Goal: Complete application form

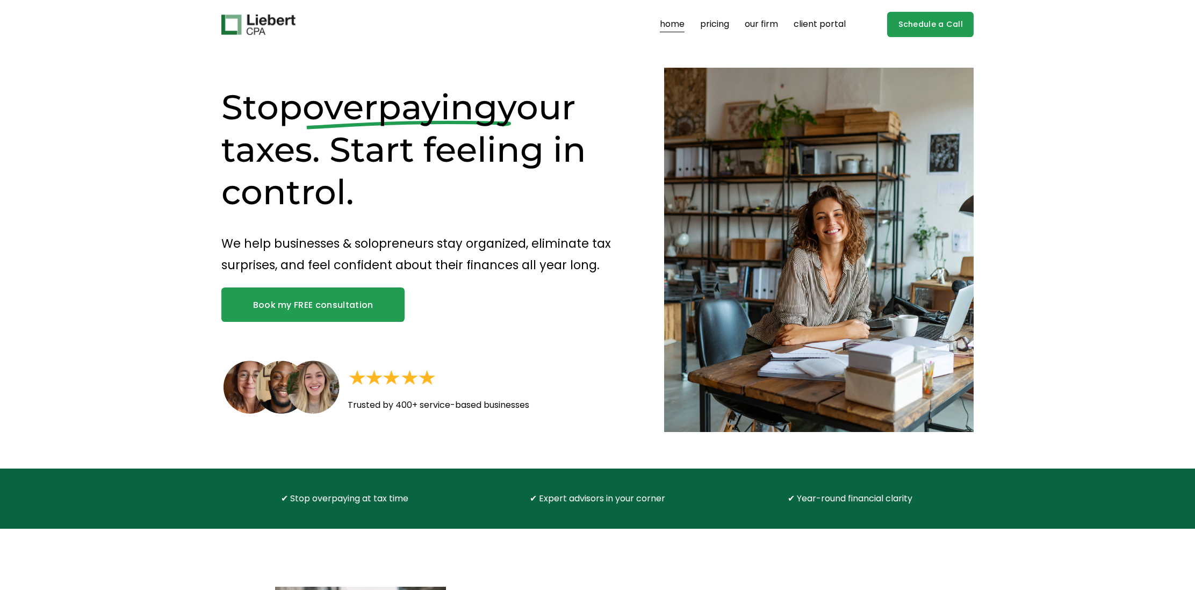
click at [329, 307] on link "Book my FREE consultation" at bounding box center [312, 304] width 183 height 34
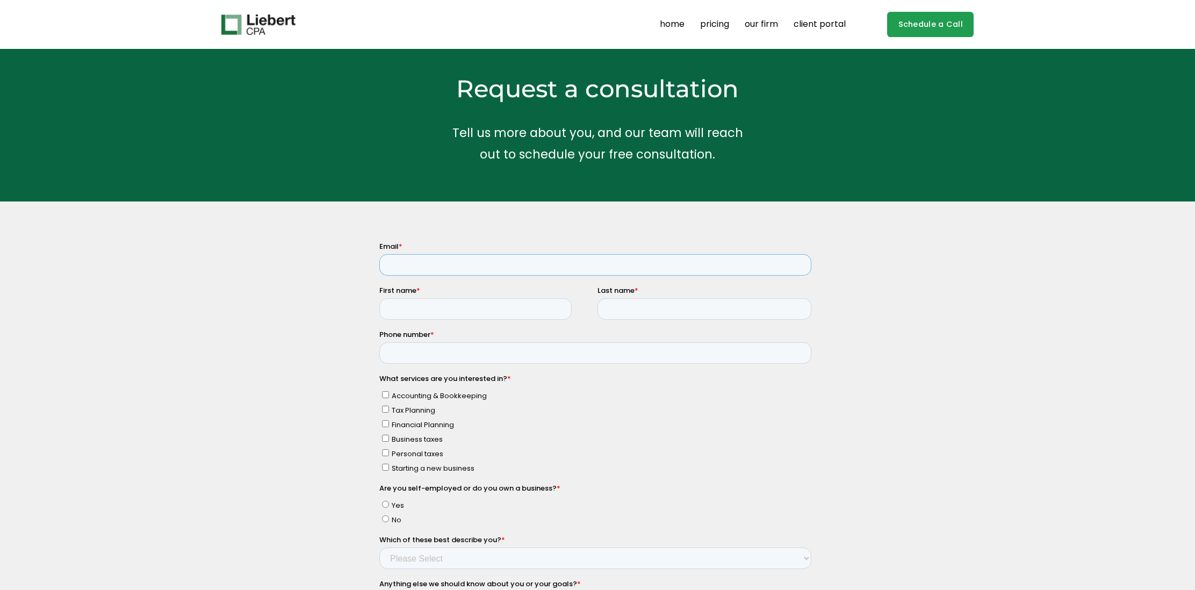
click at [436, 265] on input "Email *" at bounding box center [595, 264] width 432 height 21
type input "alan@kravetz.org"
click at [465, 308] on input "First name *" at bounding box center [475, 308] width 192 height 21
type input "Alan"
click at [606, 314] on input "Last name *" at bounding box center [704, 308] width 214 height 21
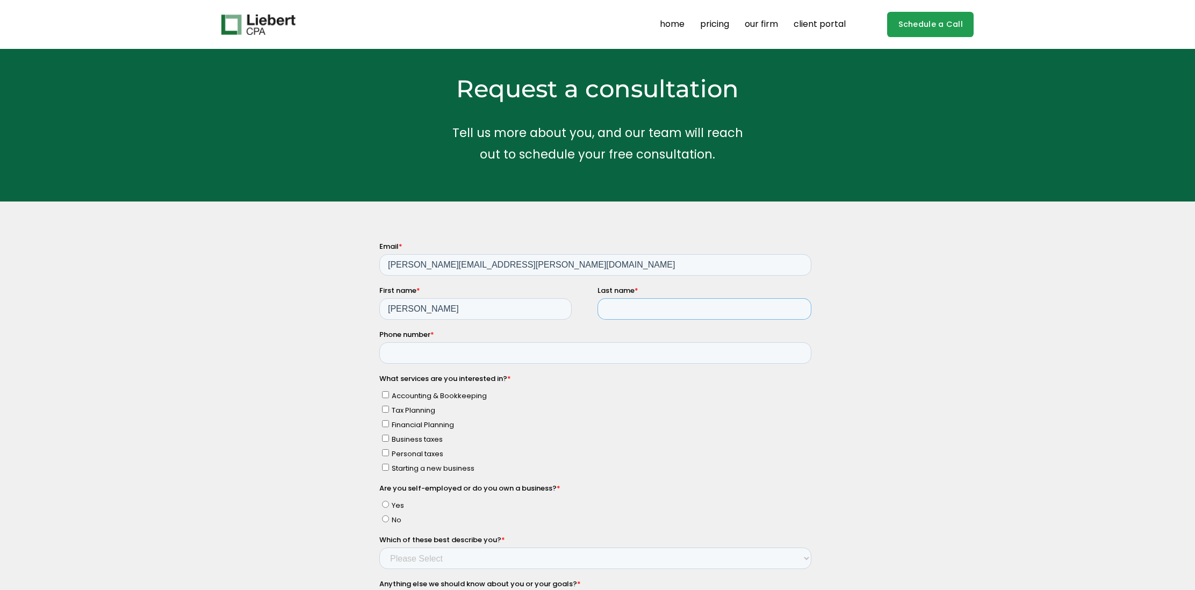
type input "Kravetz"
click at [661, 348] on input "Phone number *" at bounding box center [595, 352] width 432 height 21
type input "16175102800"
click at [385, 449] on input "Personal taxes" at bounding box center [385, 451] width 7 height 7
checkbox input "true"
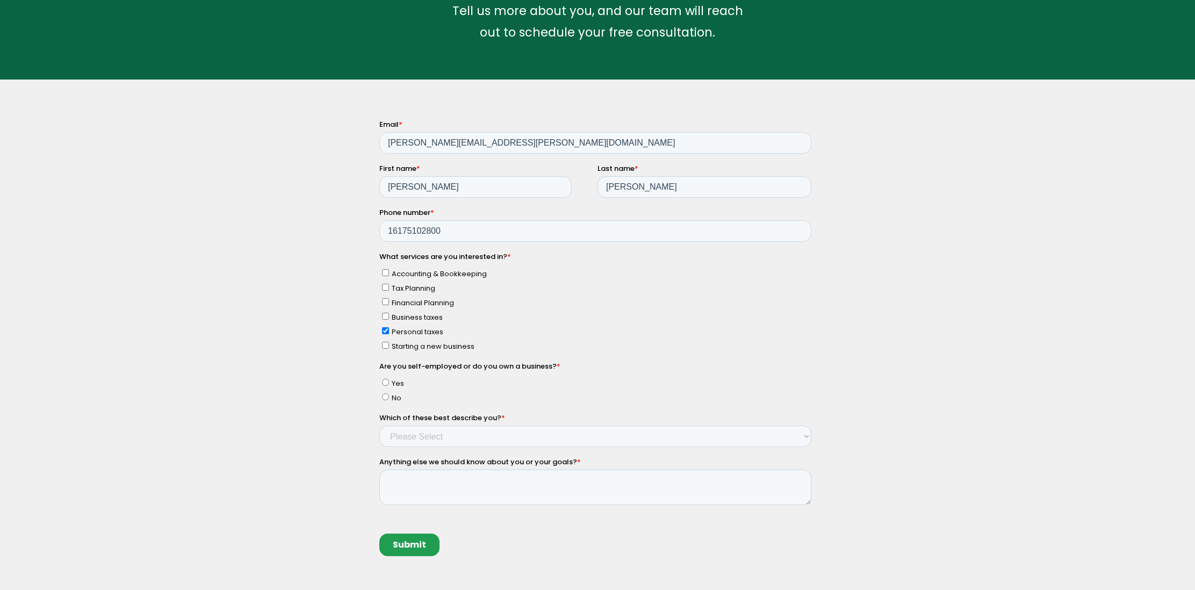
scroll to position [124, 0]
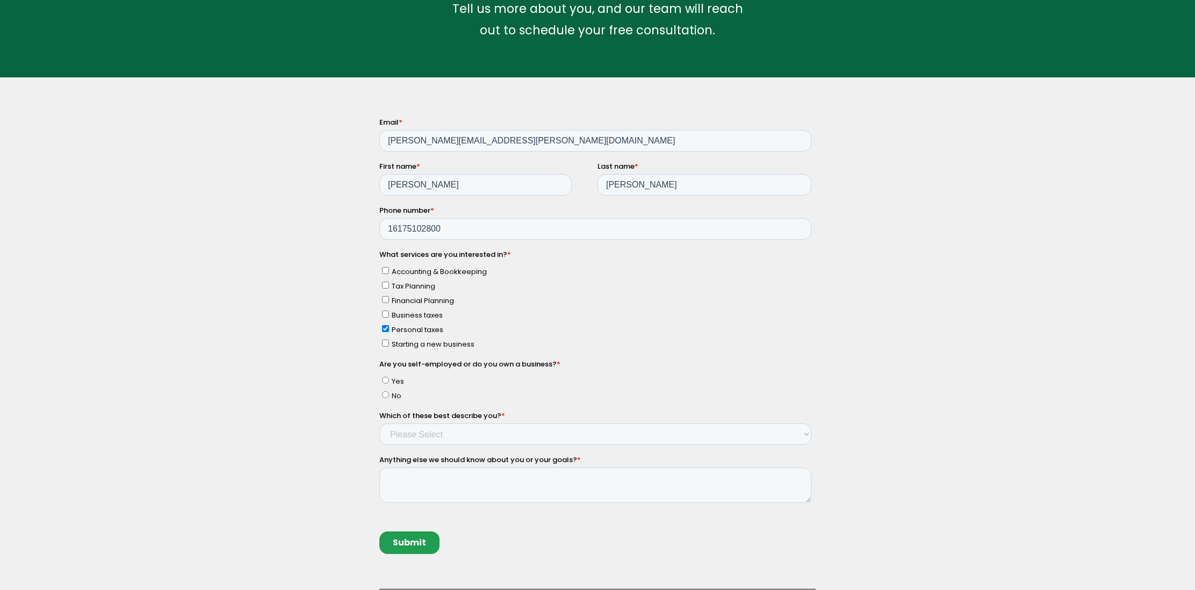
click at [387, 393] on input "No" at bounding box center [385, 393] width 7 height 7
radio input "true"
click at [437, 428] on select "Please Select Income < $100k Income between $100k-$250k Income between $250k-$5…" at bounding box center [595, 433] width 432 height 21
select select "Income between $350k-$500k"
click at [379, 423] on select "Please Select Income < $100k Income between $100k-$250k Income between $250k-$5…" at bounding box center [595, 433] width 432 height 21
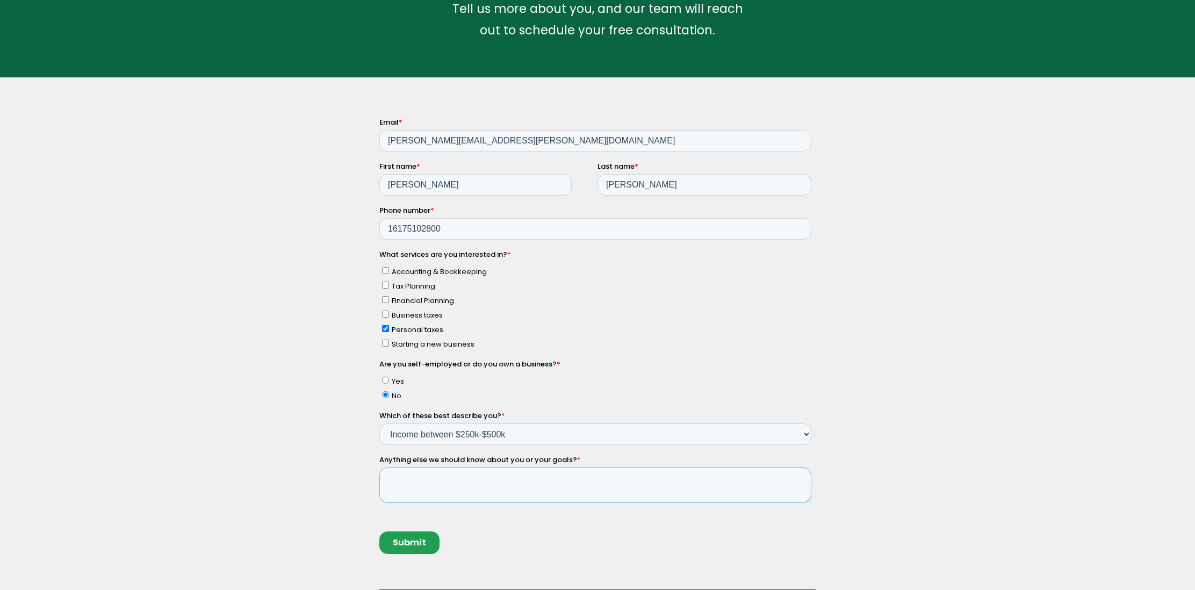
click at [432, 473] on textarea "Anything else we should know about you or your goals? *" at bounding box center [595, 484] width 432 height 35
click at [755, 477] on textarea "I am a stockholder in a small business in which I used to be an employee. I jus…" at bounding box center [595, 484] width 432 height 35
click at [522, 489] on textarea "I am a stockholder in a small business in which I used to be an employee. I jus…" at bounding box center [595, 484] width 432 height 35
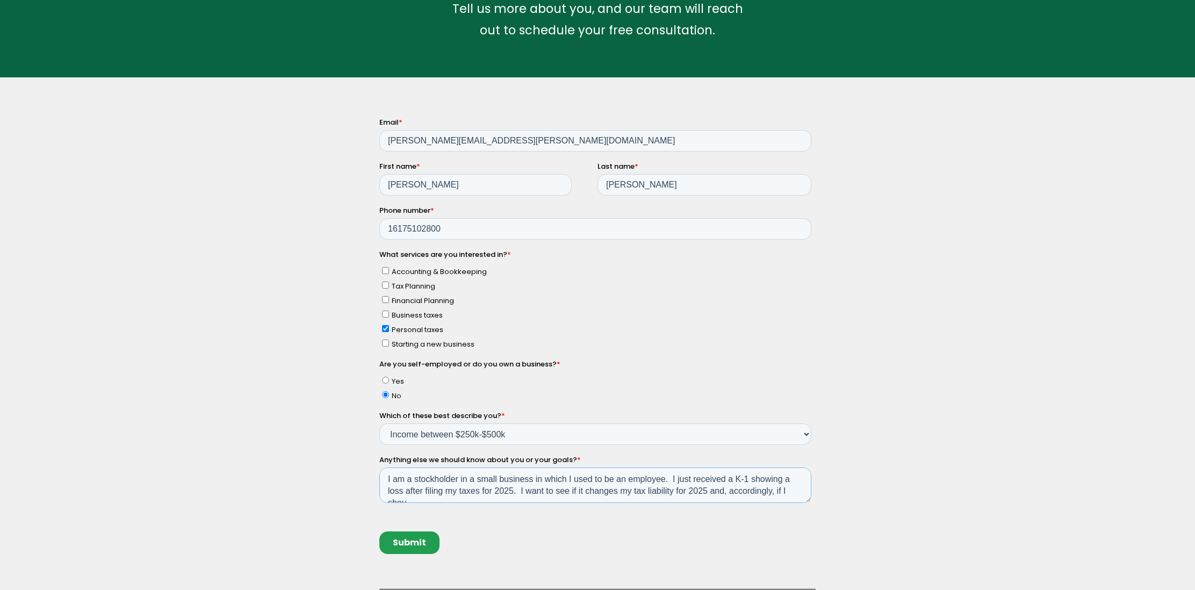
scroll to position [5, 0]
click at [513, 484] on textarea "I am a stockholder in a small business in which I used to be an employee. I jus…" at bounding box center [595, 484] width 432 height 35
type textarea "I am a stockholder in a small business in which I used to be an employee. I jus…"
click at [409, 542] on input "Submit" at bounding box center [409, 542] width 60 height 23
